Goal: Information Seeking & Learning: Find specific fact

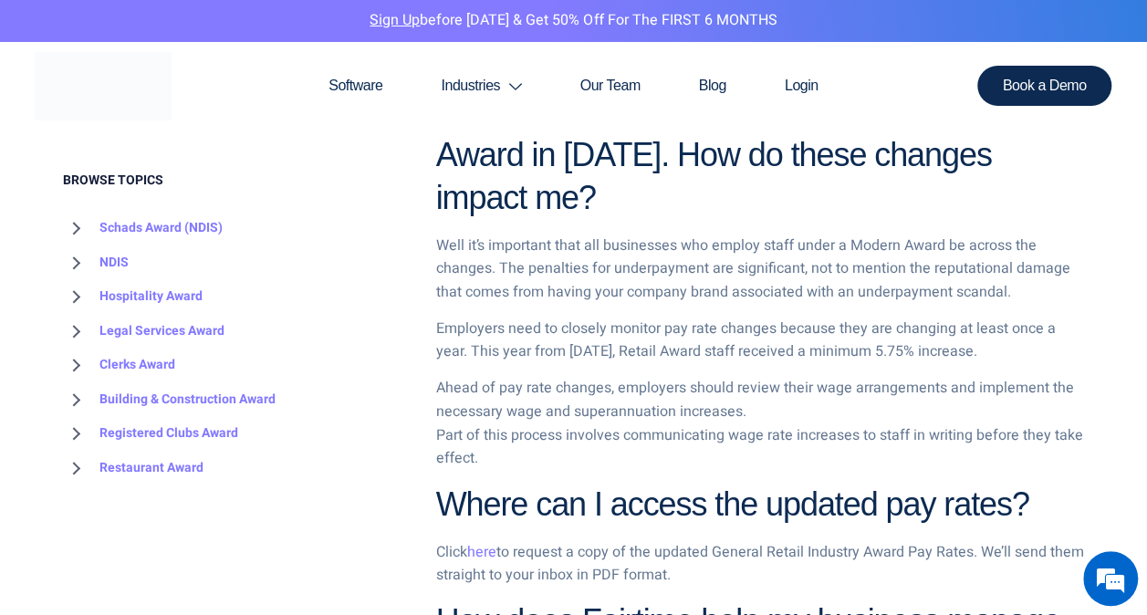
scroll to position [1020, 0]
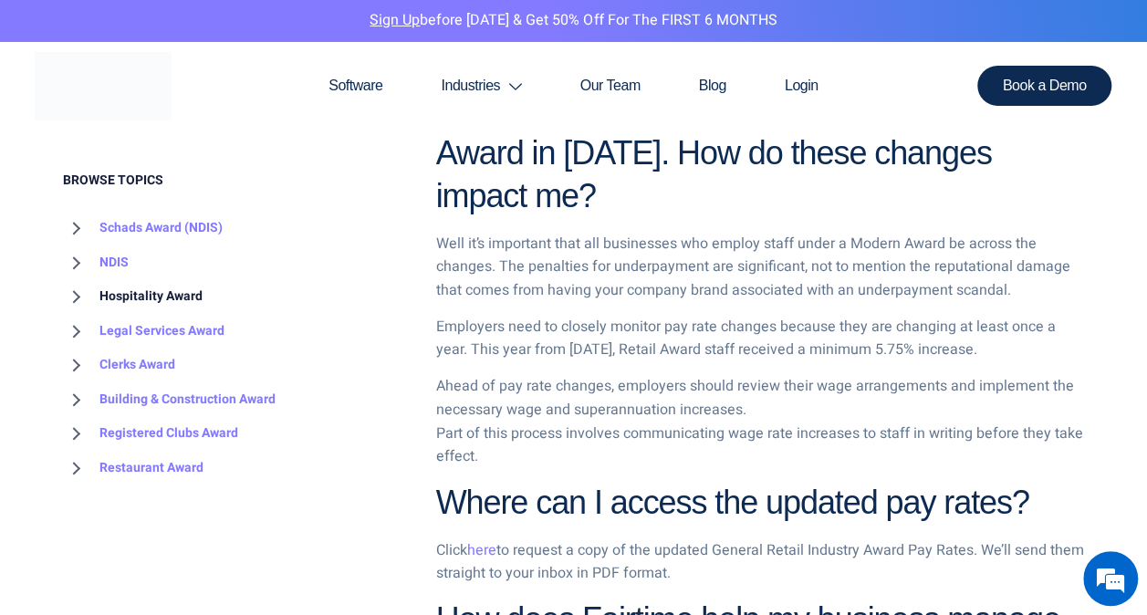
click at [162, 298] on link "Hospitality Award" at bounding box center [133, 297] width 140 height 35
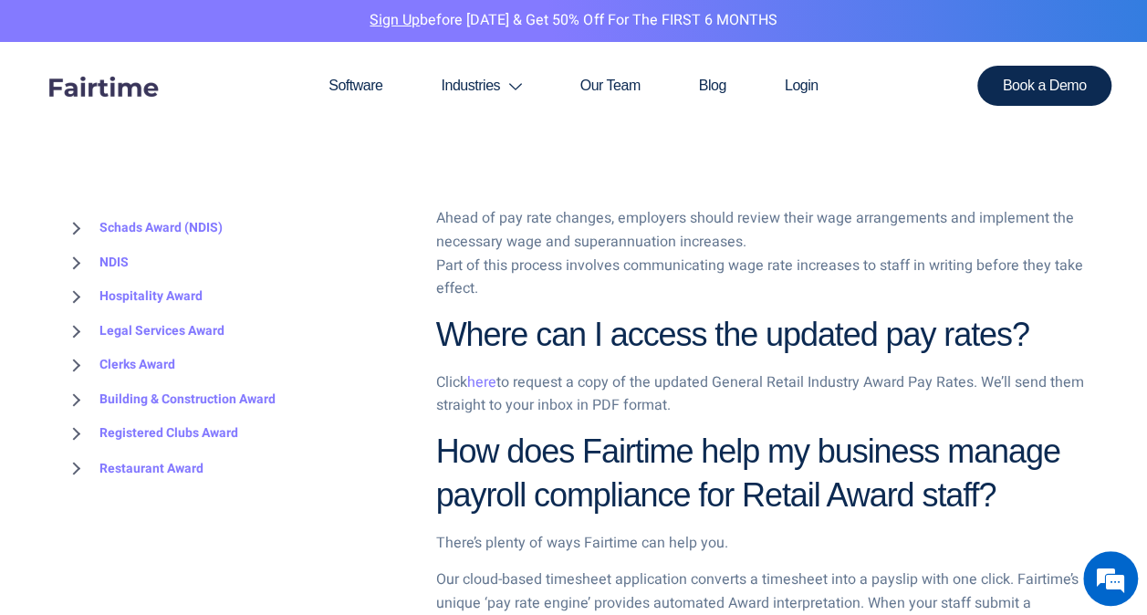
scroll to position [1256, 0]
click at [483, 383] on link "here" at bounding box center [481, 382] width 29 height 22
click at [487, 376] on link "here" at bounding box center [481, 382] width 29 height 22
click at [490, 375] on link "here" at bounding box center [481, 382] width 29 height 22
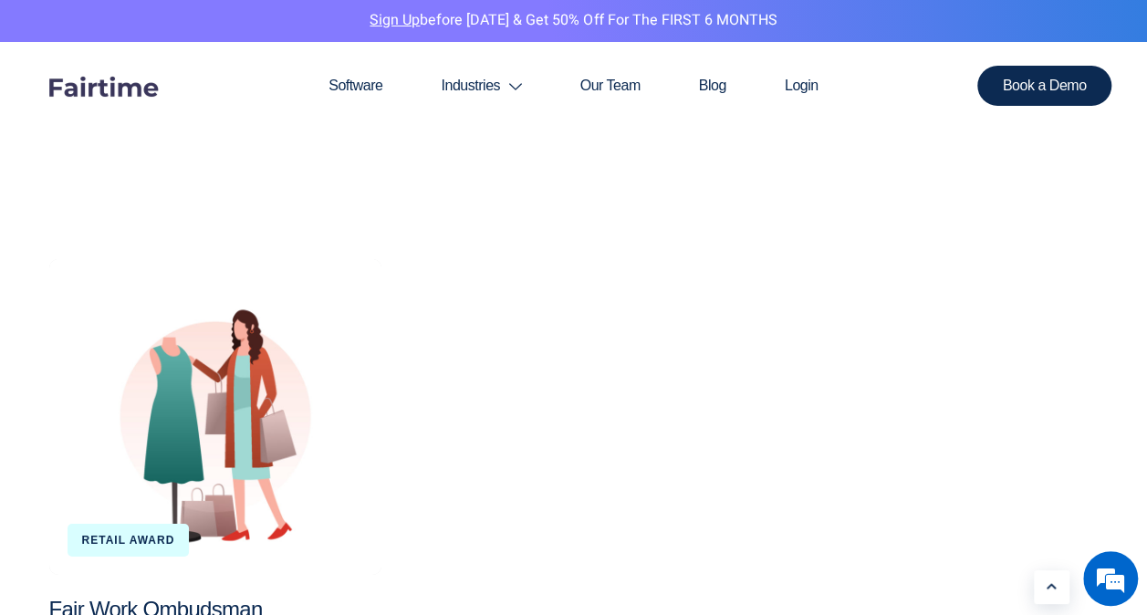
scroll to position [2804, 0]
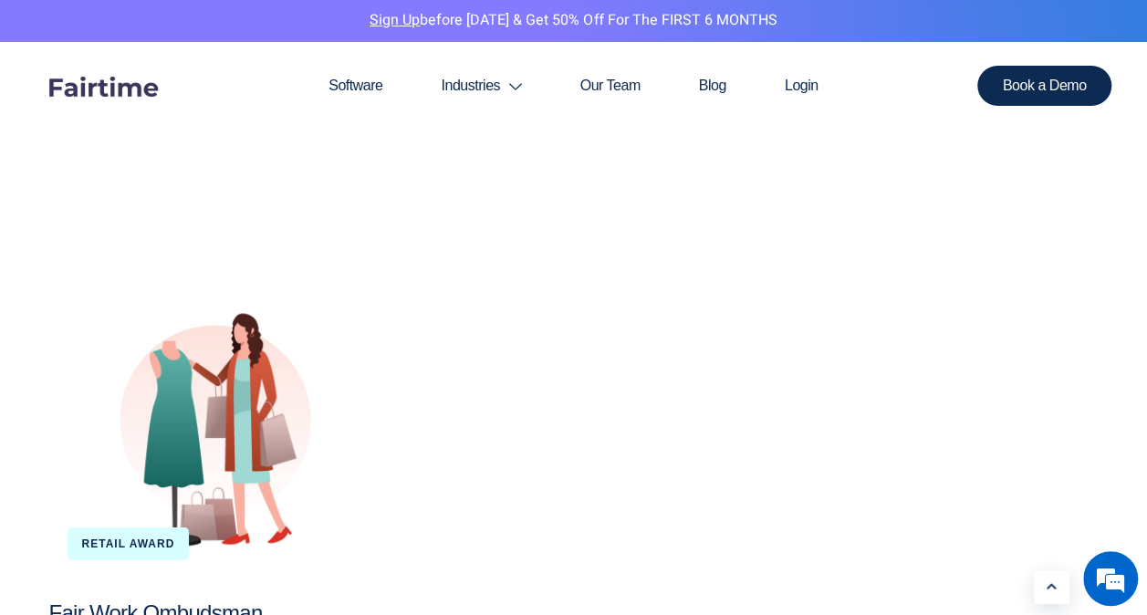
click at [181, 462] on div "Fair Work Ombudsman Enforcement Trends under the General Retail Industry Award" at bounding box center [215, 421] width 332 height 316
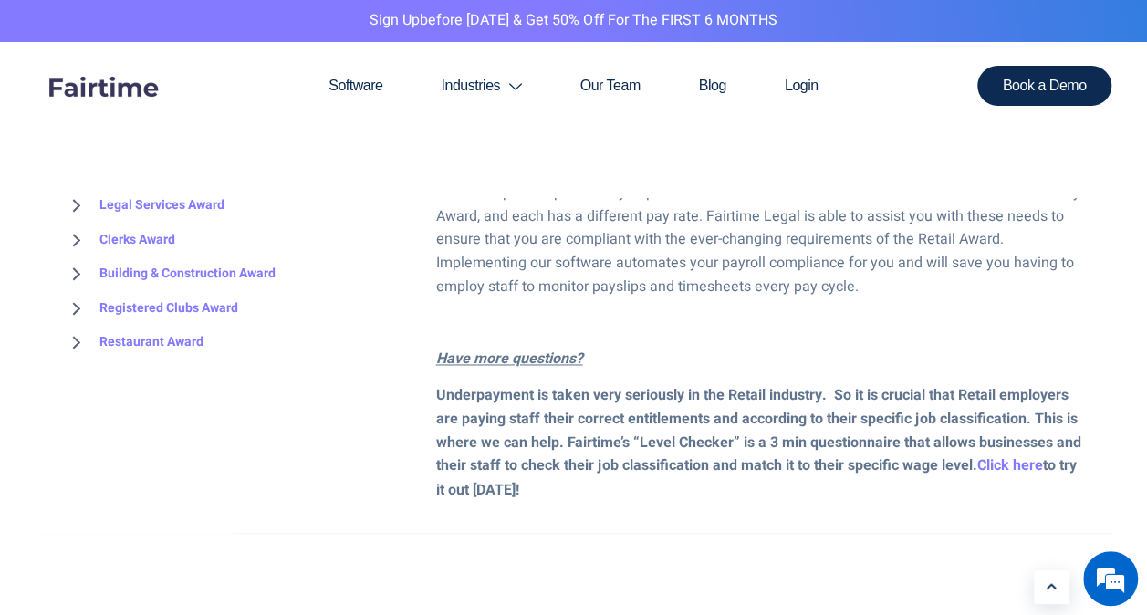
scroll to position [4682, 0]
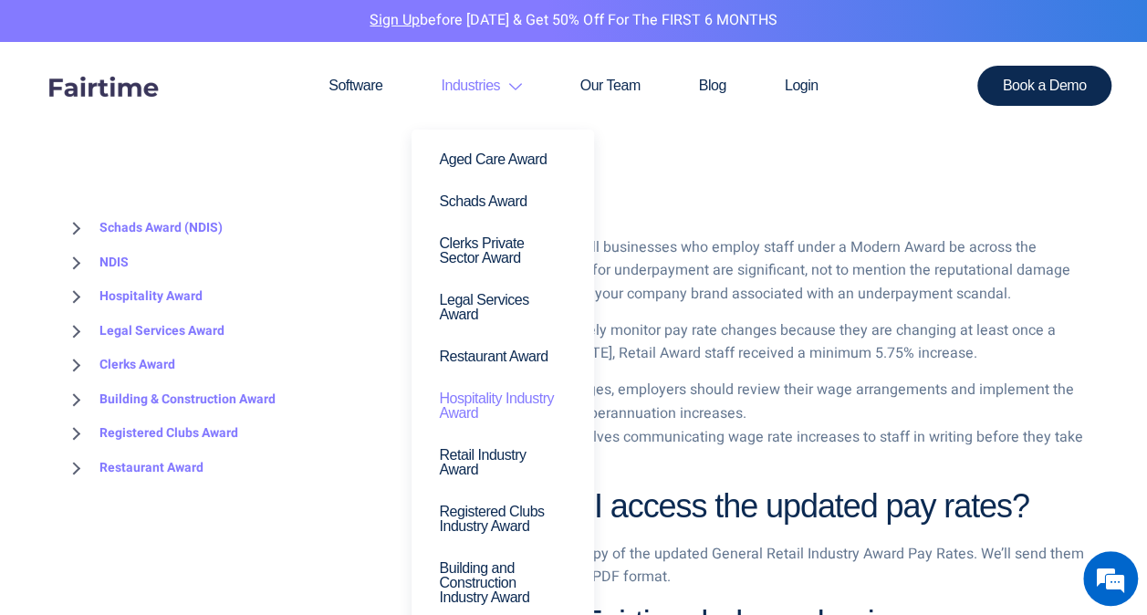
click at [513, 393] on link "Hospitality Industry Award" at bounding box center [502, 406] width 155 height 57
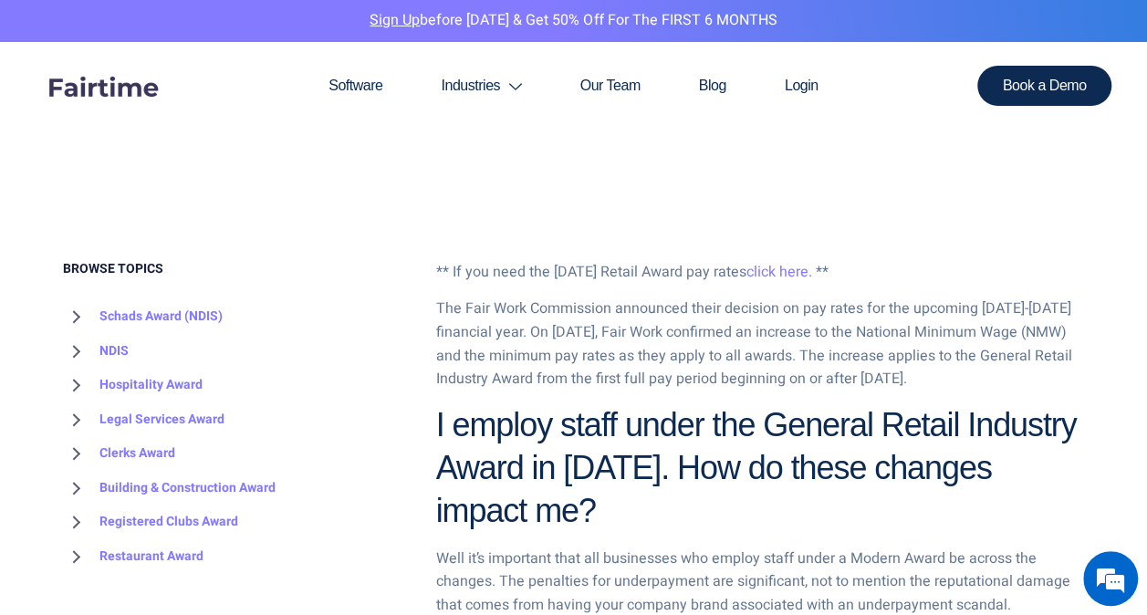
scroll to position [778, 0]
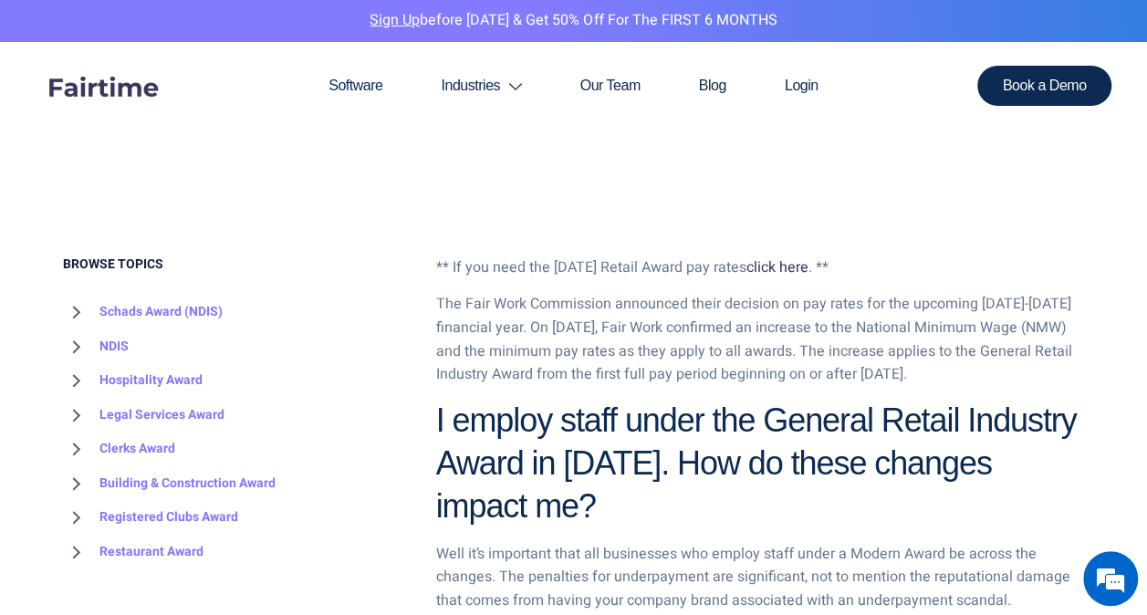
click at [809, 269] on link "click here" at bounding box center [778, 267] width 62 height 22
click at [797, 266] on link "click here" at bounding box center [778, 267] width 62 height 22
click at [166, 379] on link "Hospitality Award" at bounding box center [133, 380] width 140 height 35
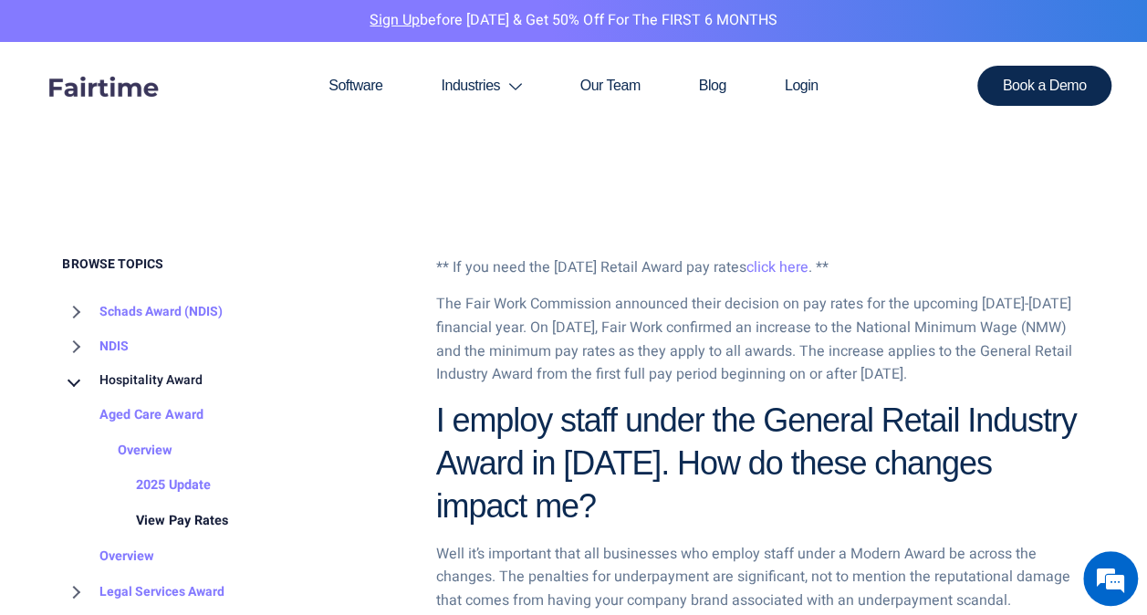
click at [184, 519] on link "View Pay Rates" at bounding box center [163, 522] width 129 height 36
